Goal: Task Accomplishment & Management: Complete application form

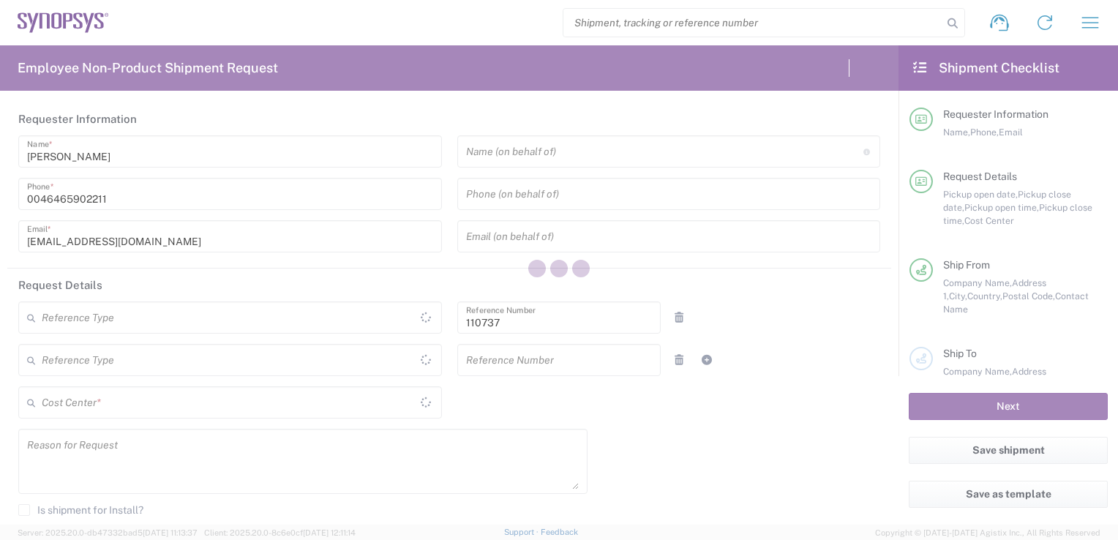
type input "Department"
type input "SE80, CIO, IT, Synpl 110737"
type input "[GEOGRAPHIC_DATA]"
type input "Delivered at Place"
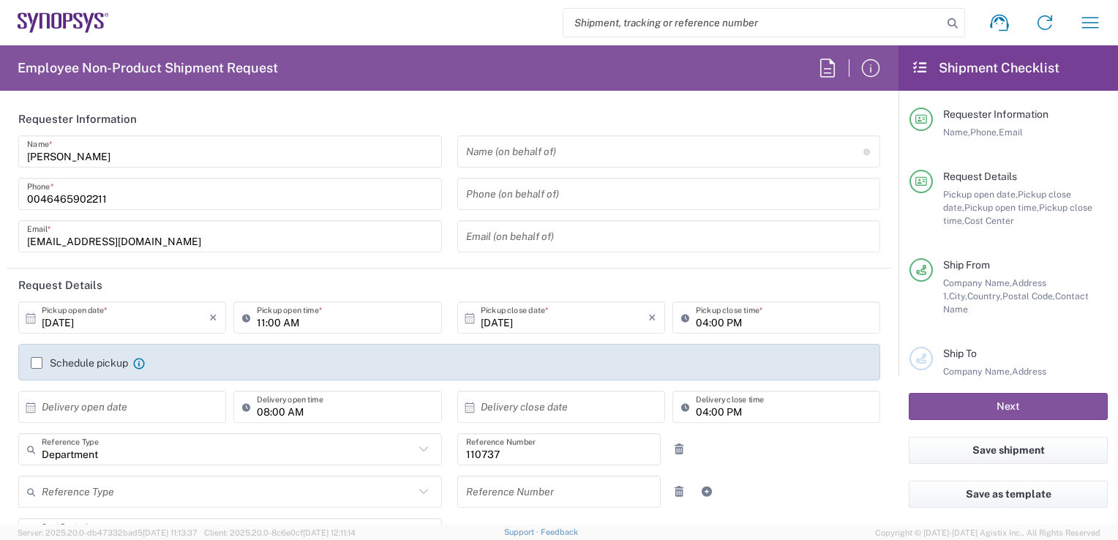
type input "Lund SE80"
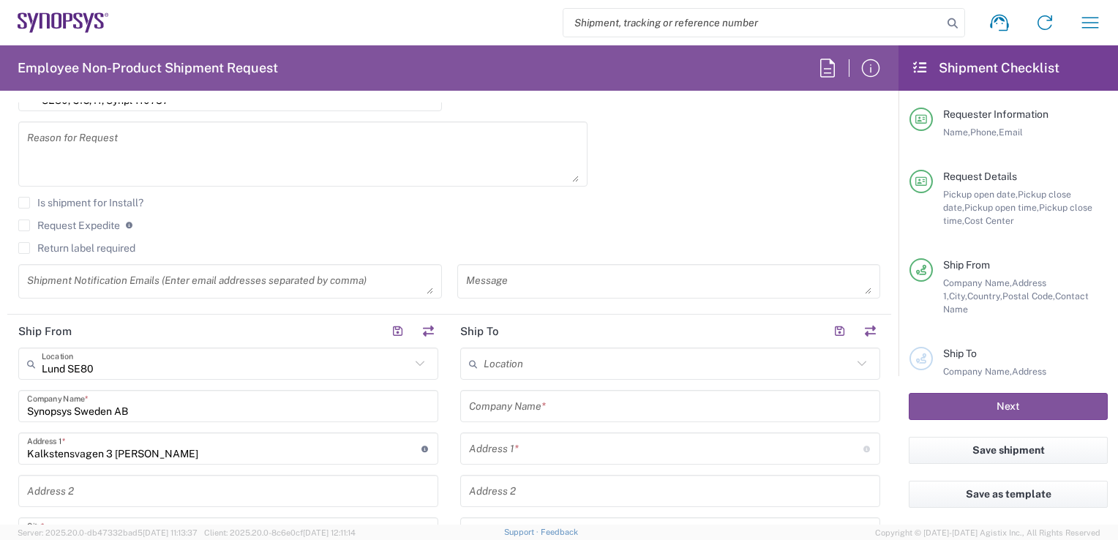
scroll to position [512, 0]
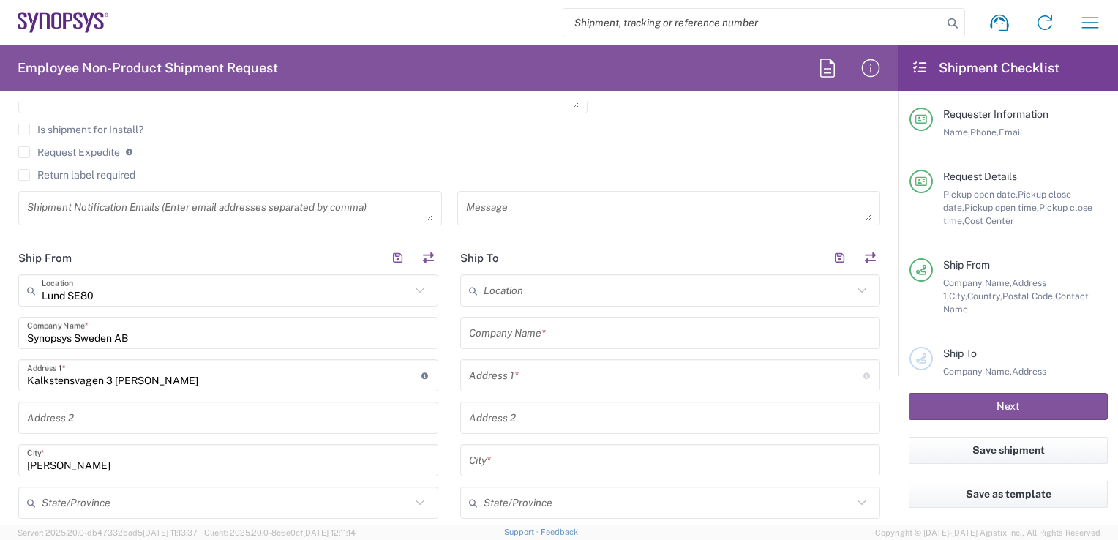
click at [644, 284] on input "text" at bounding box center [668, 291] width 369 height 26
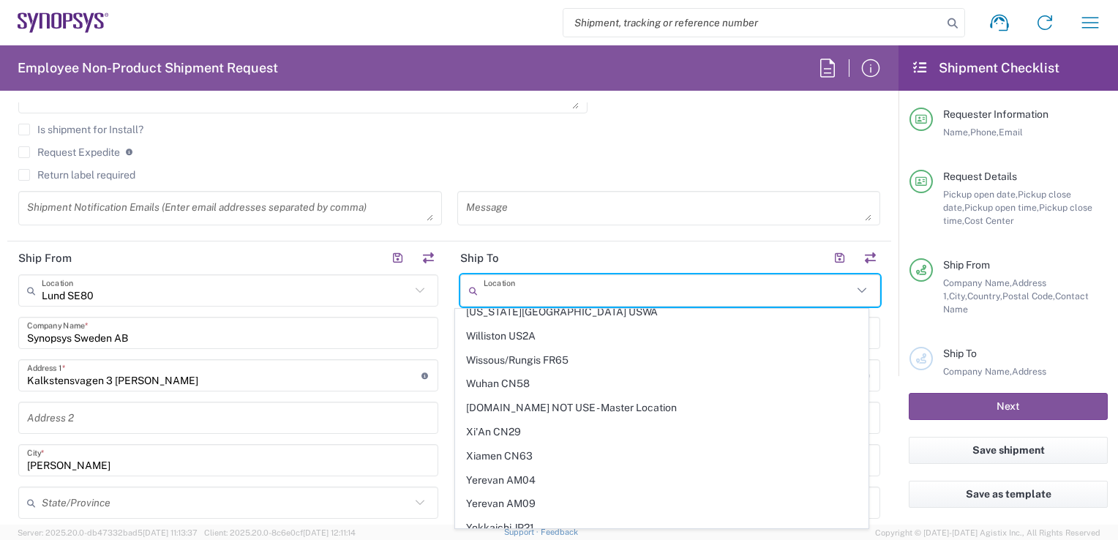
scroll to position [3573, 0]
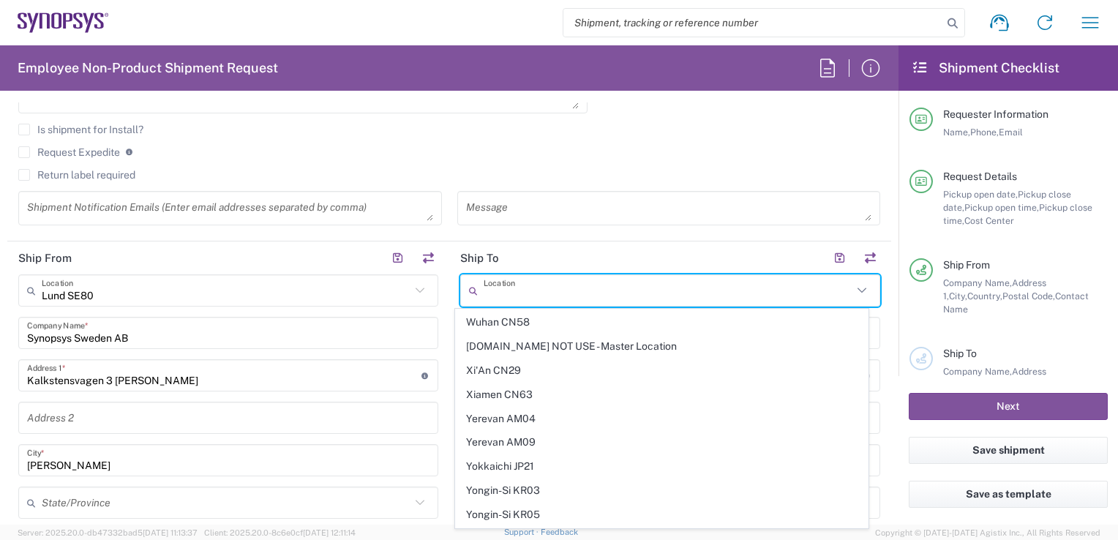
click at [590, 254] on header "Ship To" at bounding box center [670, 257] width 442 height 33
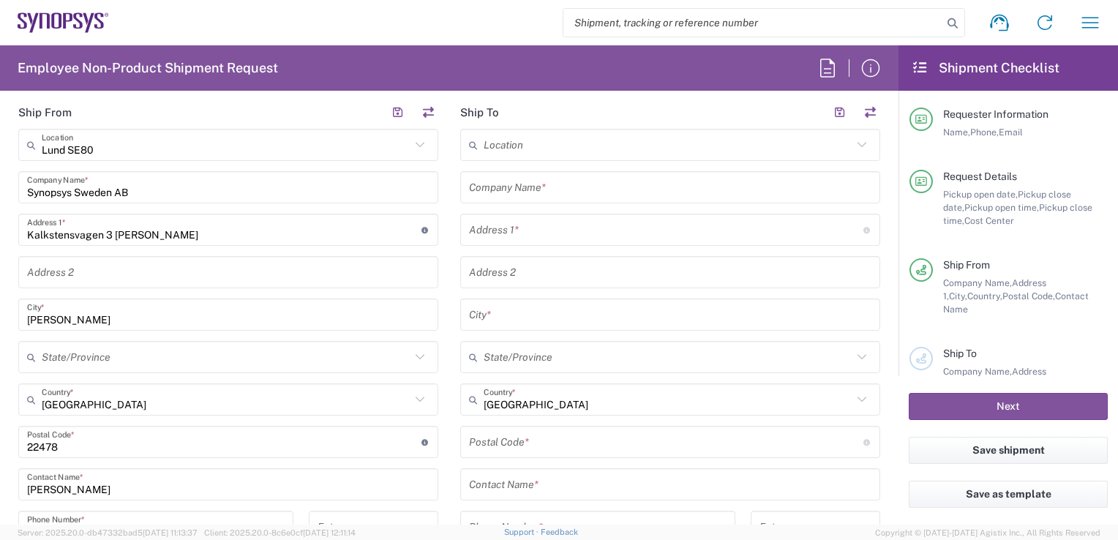
scroll to position [658, 0]
click at [522, 181] on input "text" at bounding box center [670, 187] width 402 height 26
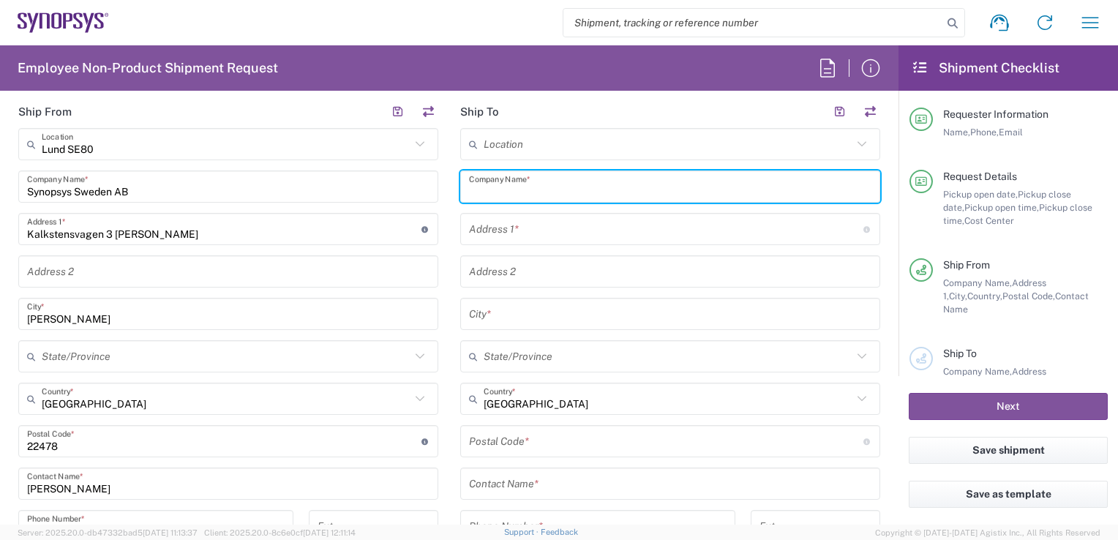
click at [542, 239] on input "text" at bounding box center [666, 230] width 394 height 26
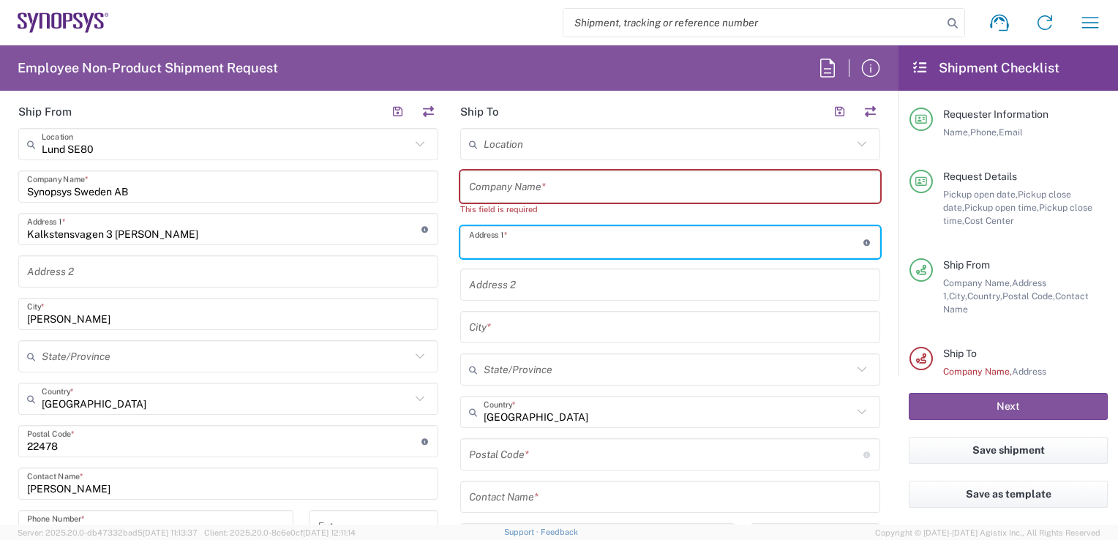
click at [547, 174] on input "text" at bounding box center [670, 187] width 402 height 26
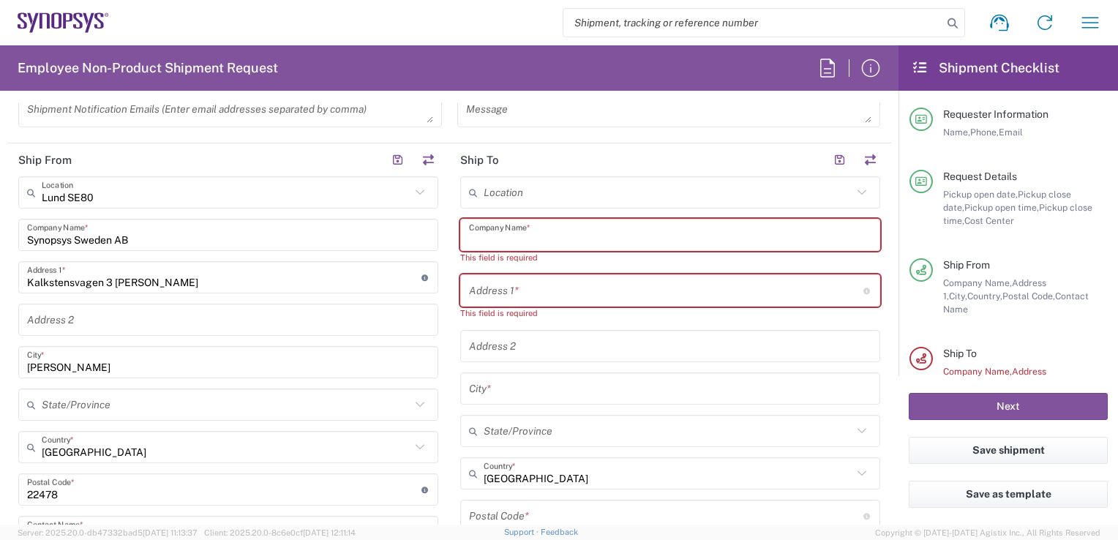
scroll to position [585, 0]
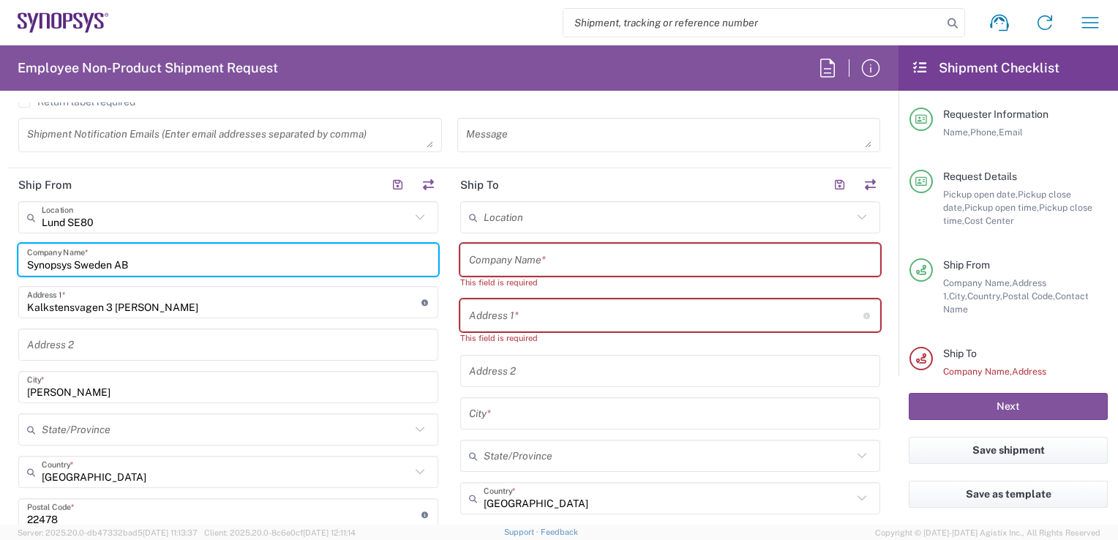
click at [165, 262] on input "Synopsys Sweden AB" at bounding box center [228, 260] width 402 height 26
type input "E"
type input "Home Mohini"
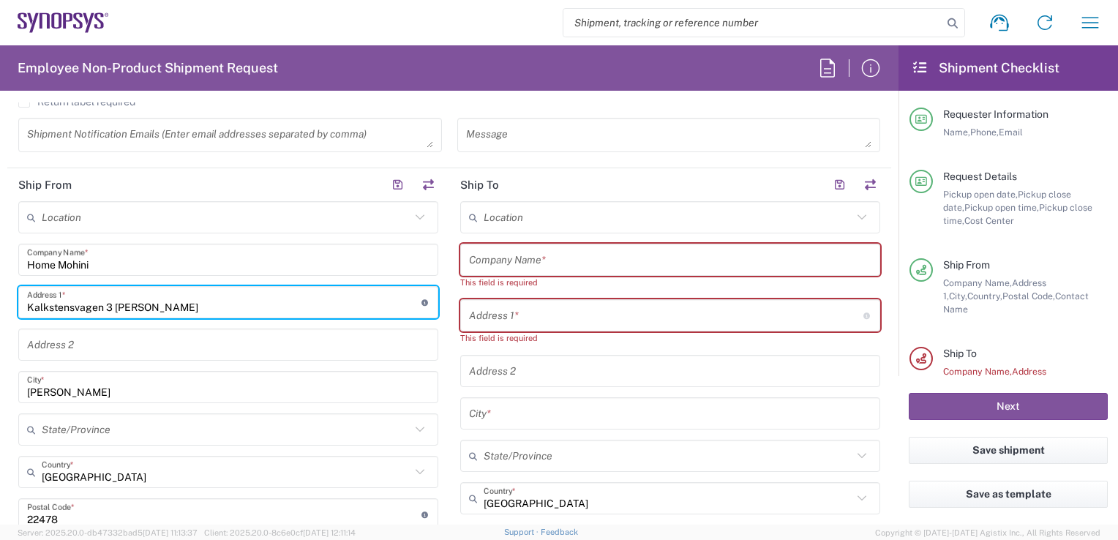
click at [179, 293] on input "Kalkstensvagen 3 [PERSON_NAME]" at bounding box center [224, 303] width 394 height 26
type input "E"
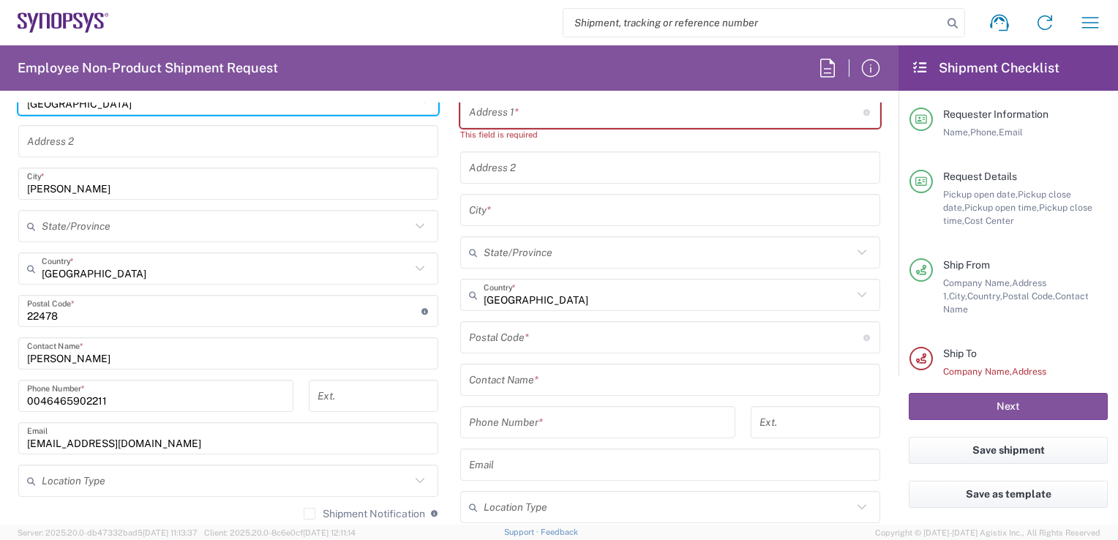
scroll to position [878, 0]
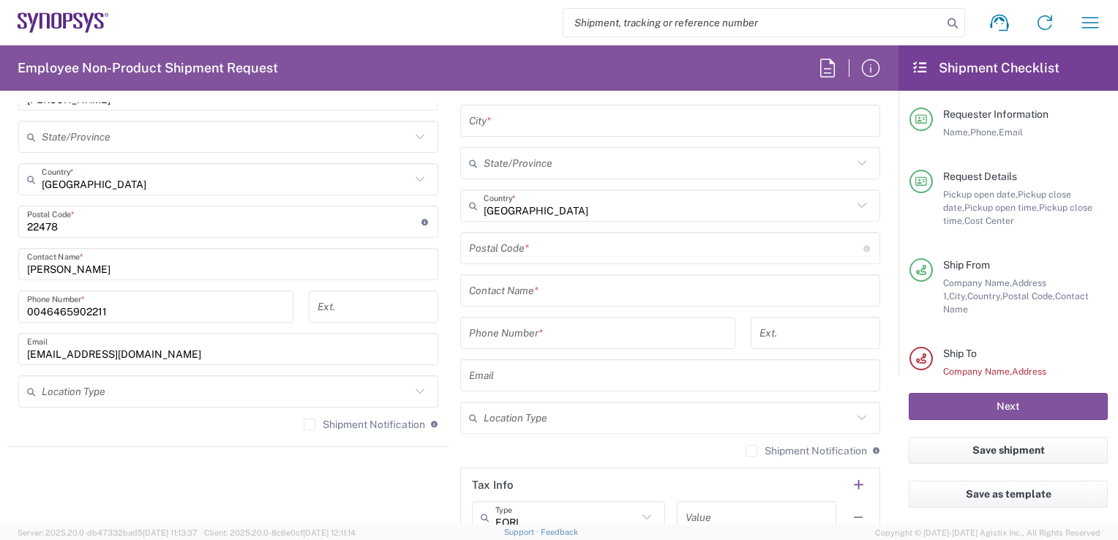
type input "[GEOGRAPHIC_DATA]"
click at [188, 424] on div "Shipment Notification If checked, a shipment notification email will be sent to…" at bounding box center [228, 429] width 420 height 23
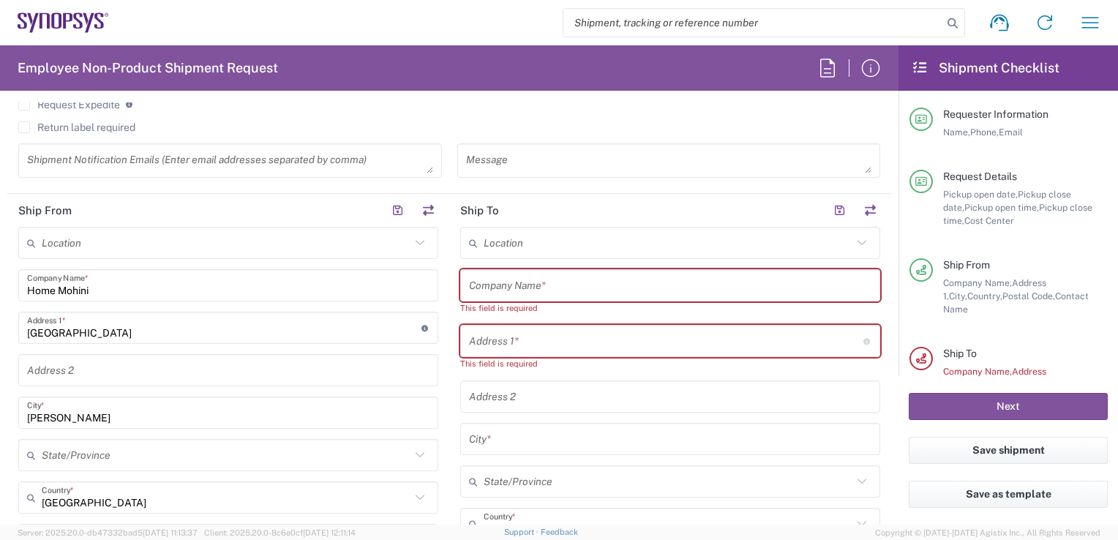
scroll to position [585, 0]
